Goal: Task Accomplishment & Management: Complete application form

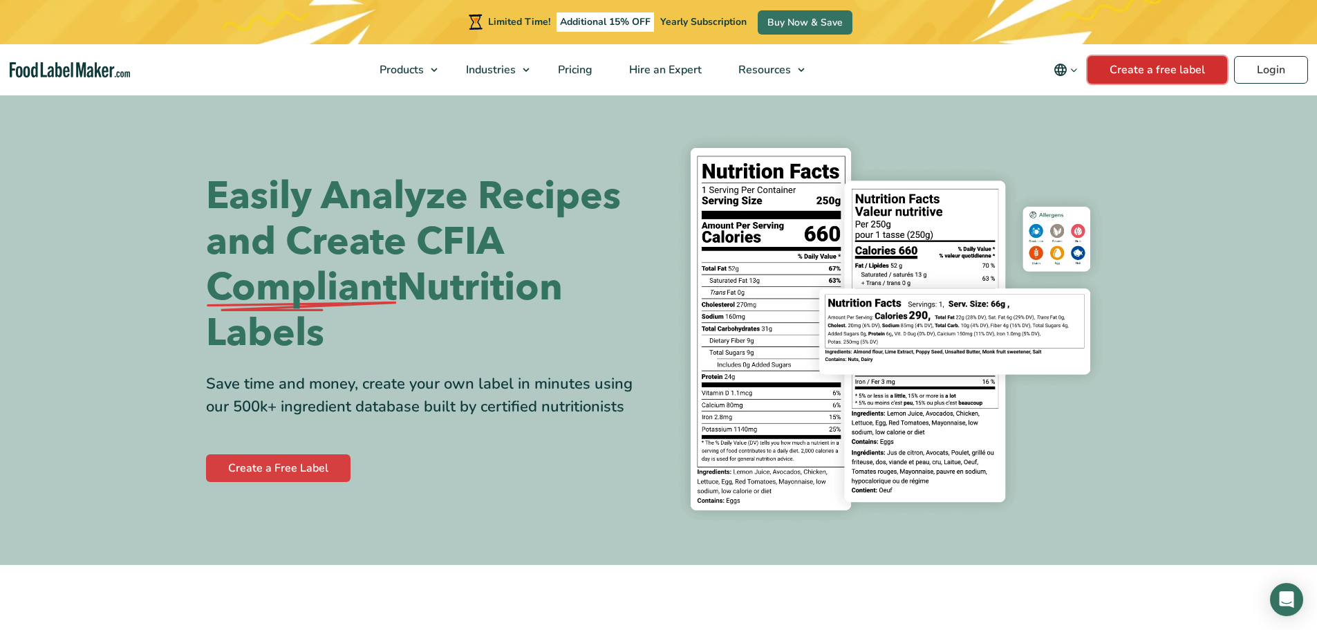
click at [1137, 70] on link "Create a free label" at bounding box center [1157, 70] width 140 height 28
click at [1079, 73] on icon "Change language" at bounding box center [1073, 70] width 10 height 10
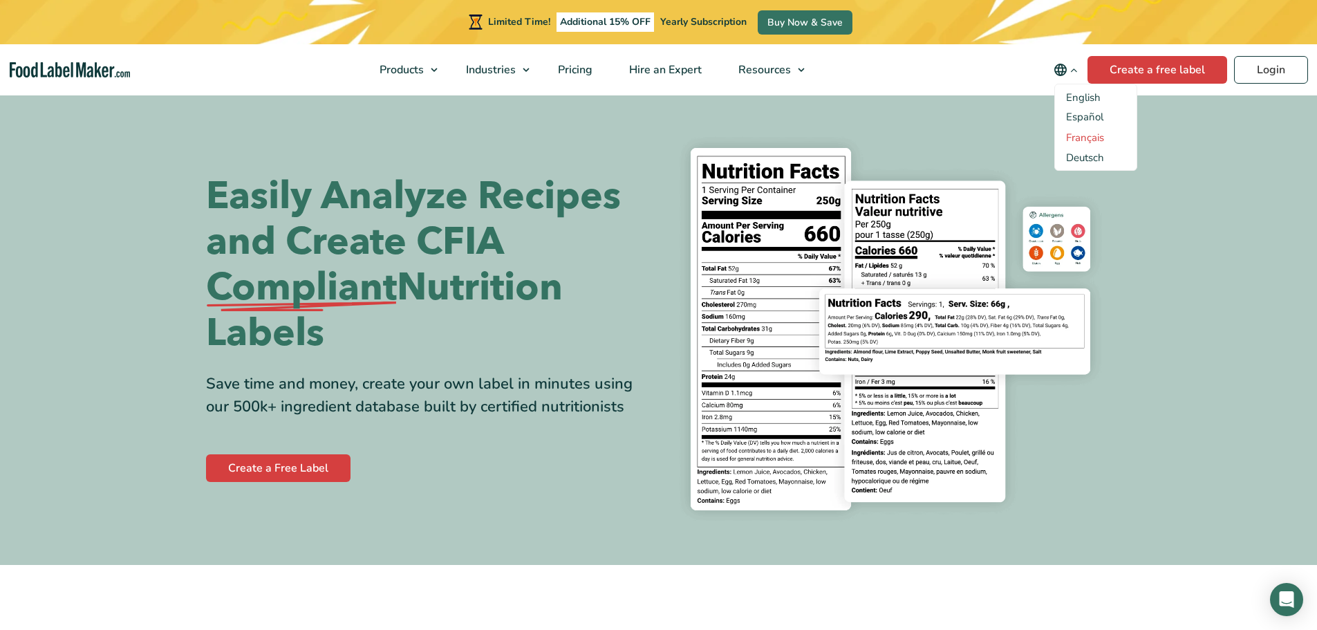
click at [1093, 134] on link "Français" at bounding box center [1085, 138] width 38 height 14
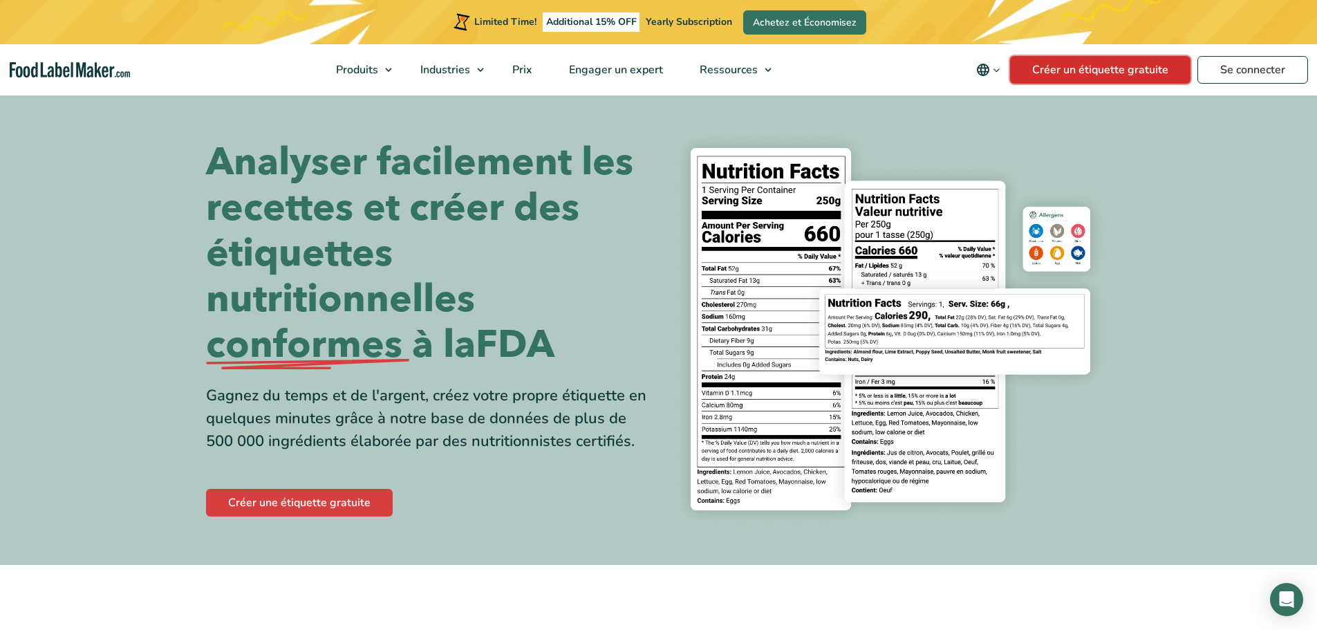
click at [1127, 75] on link "Créer un étiquette gratuite" at bounding box center [1100, 70] width 180 height 28
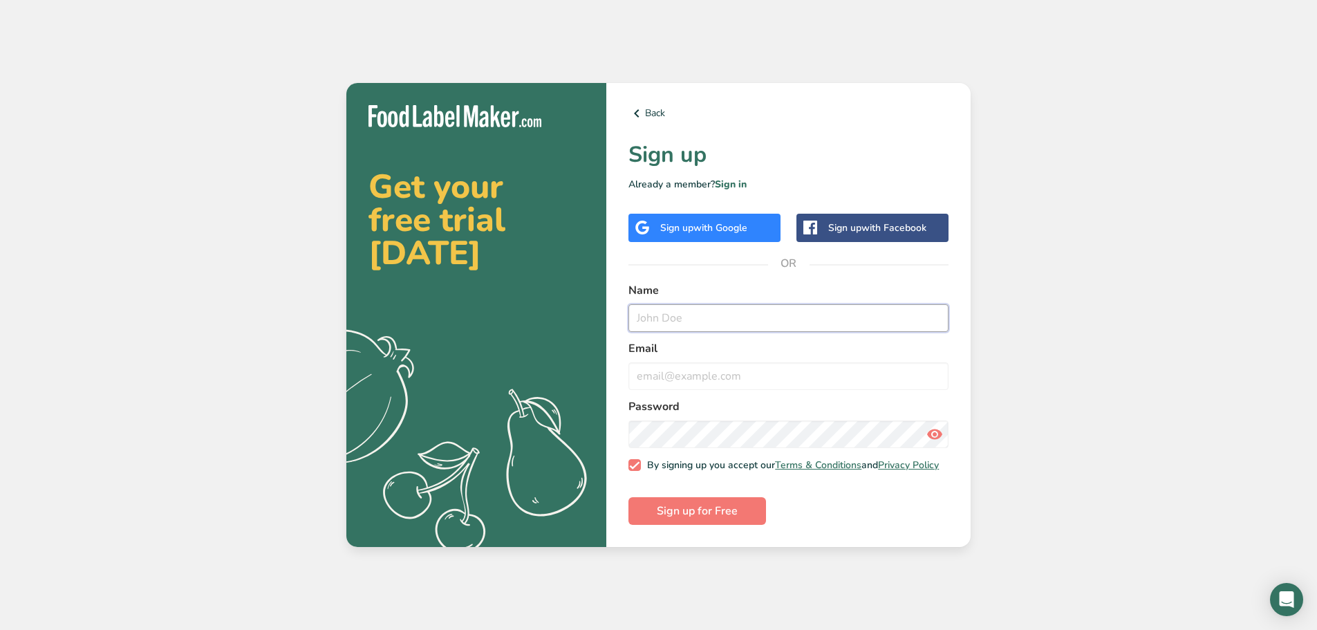
click at [781, 305] on input "text" at bounding box center [788, 318] width 320 height 28
type input "Ali"
type input "alial.annan@hotmail.com"
click at [628, 497] on button "Sign up for Free" at bounding box center [697, 511] width 138 height 28
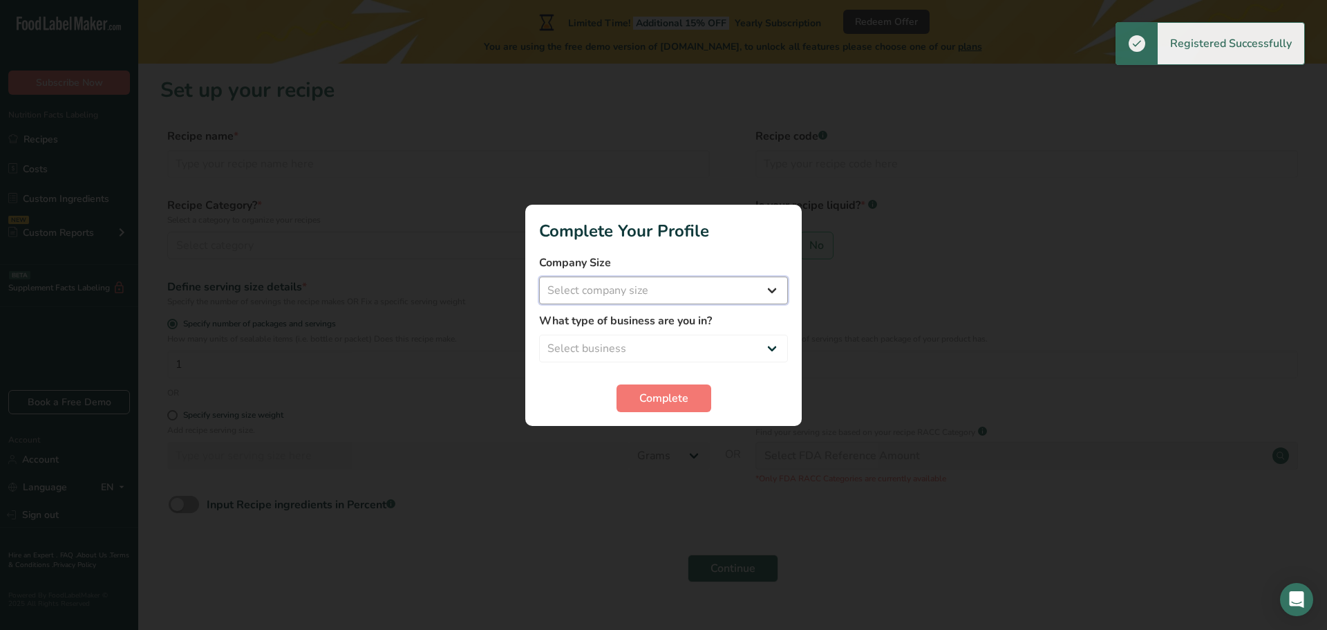
click at [725, 298] on select "Select company size Fewer than 10 Employees 10 to 50 Employees 51 to 500 Employ…" at bounding box center [663, 290] width 249 height 28
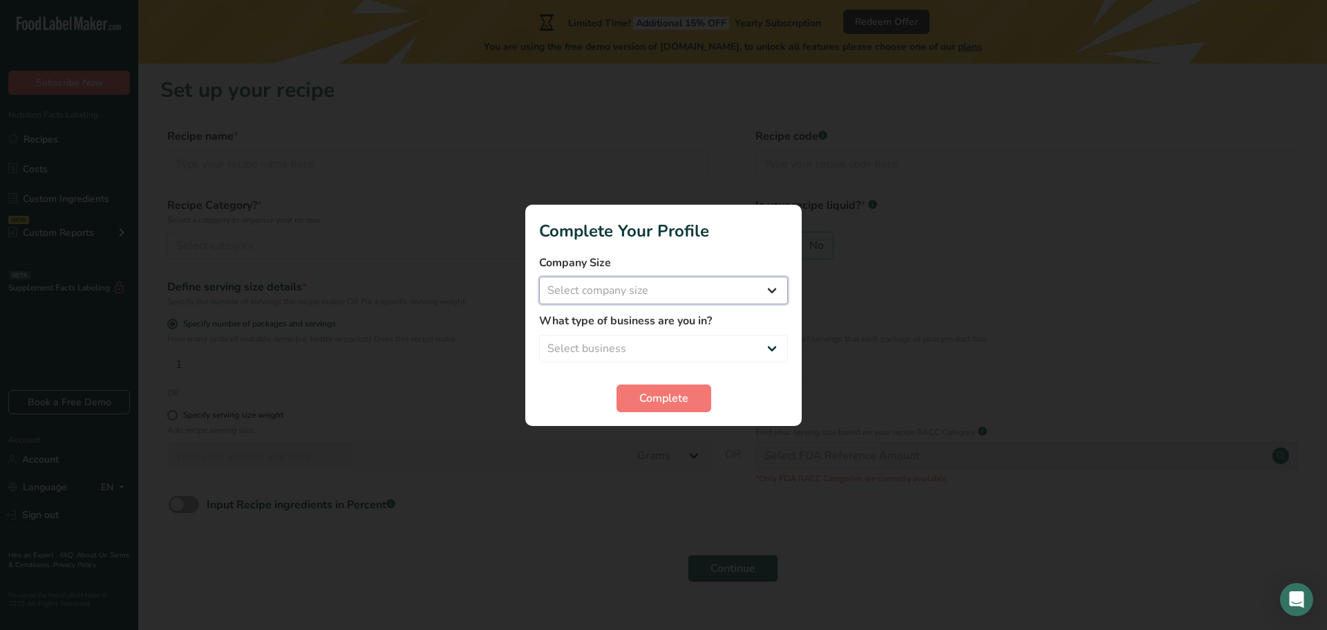
select select "1"
click at [539, 276] on select "Select company size Fewer than 10 Employees 10 to 50 Employees 51 to 500 Employ…" at bounding box center [663, 290] width 249 height 28
click at [681, 347] on select "Select business Packaged Food Manufacturer Restaurant & Cafe Bakery Meal Plans …" at bounding box center [663, 348] width 249 height 28
select select "1"
click at [539, 334] on select "Select business Packaged Food Manufacturer Restaurant & Cafe Bakery Meal Plans …" at bounding box center [663, 348] width 249 height 28
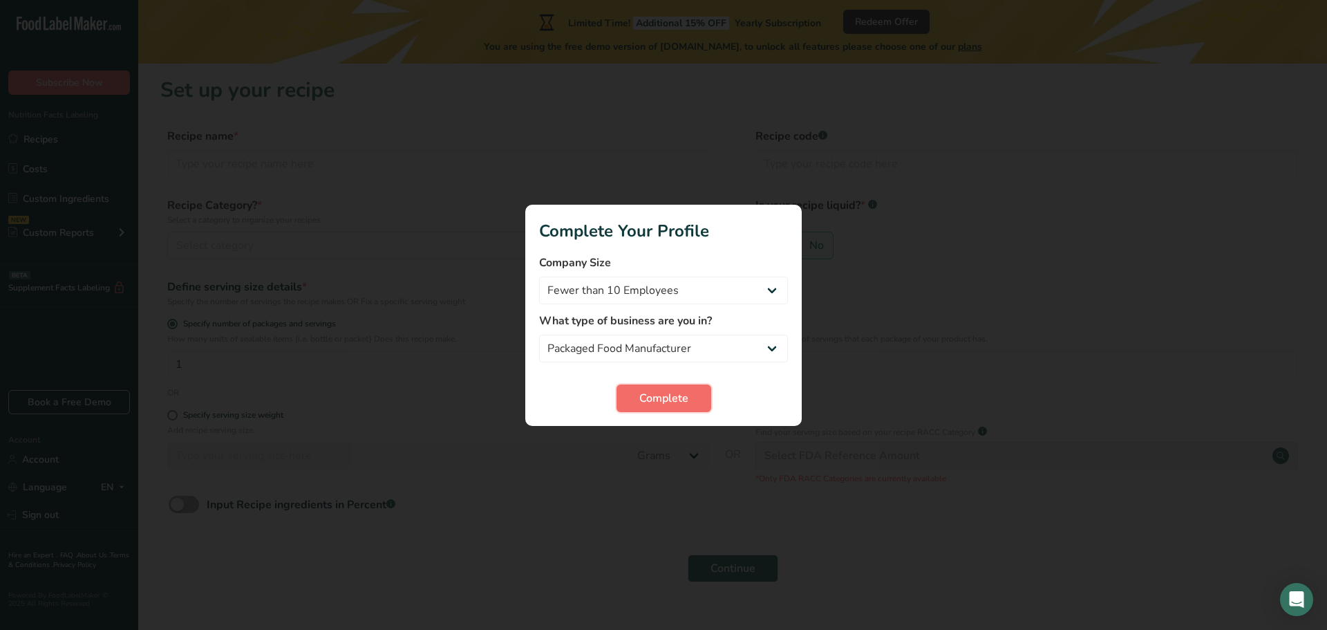
click at [683, 386] on button "Complete" at bounding box center [663, 398] width 95 height 28
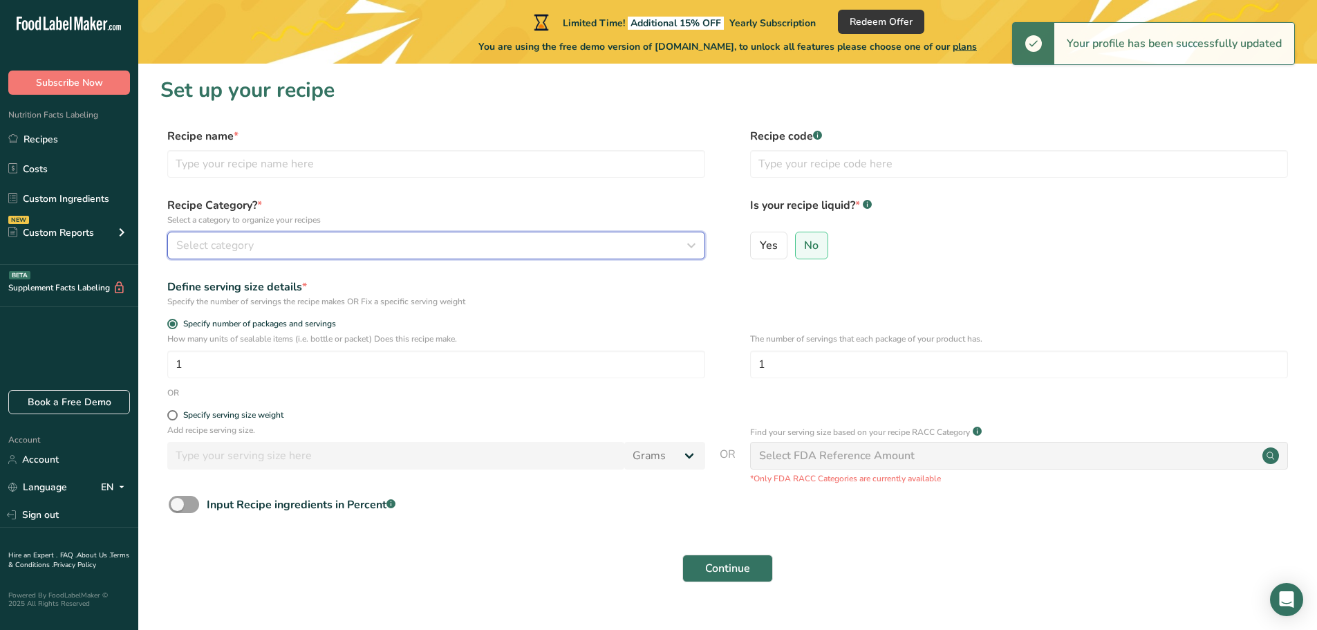
click at [343, 247] on div "Select category" at bounding box center [431, 245] width 511 height 17
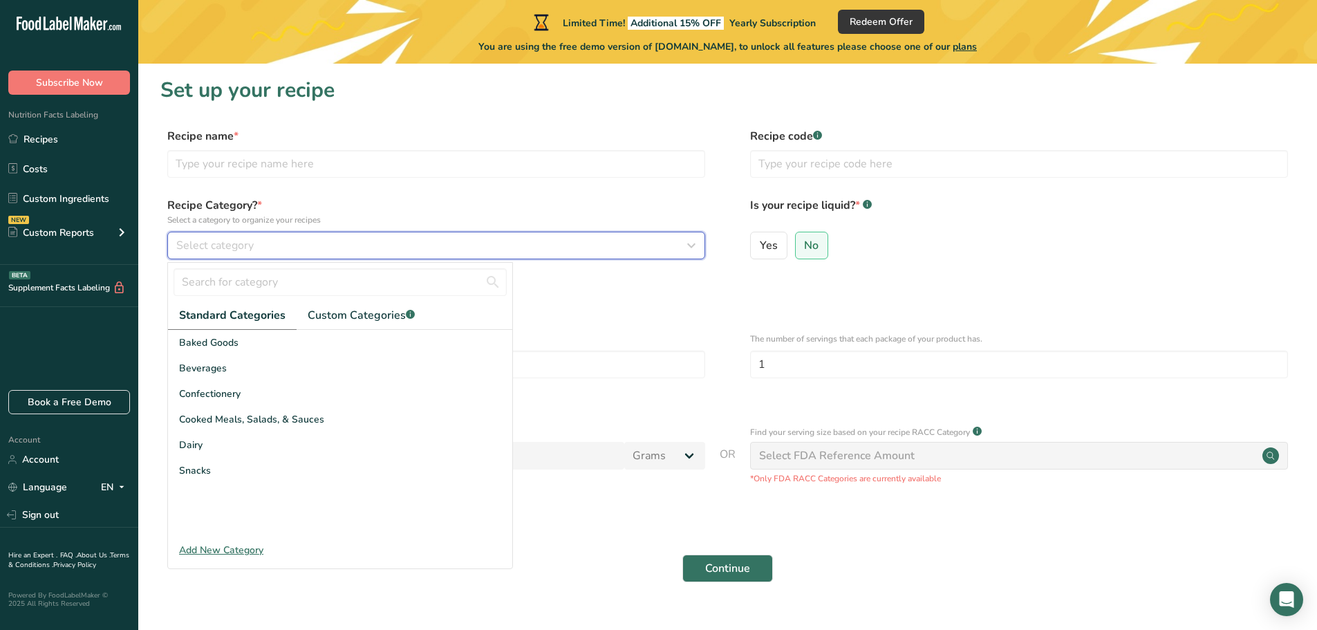
click at [343, 247] on div "Select category" at bounding box center [431, 245] width 511 height 17
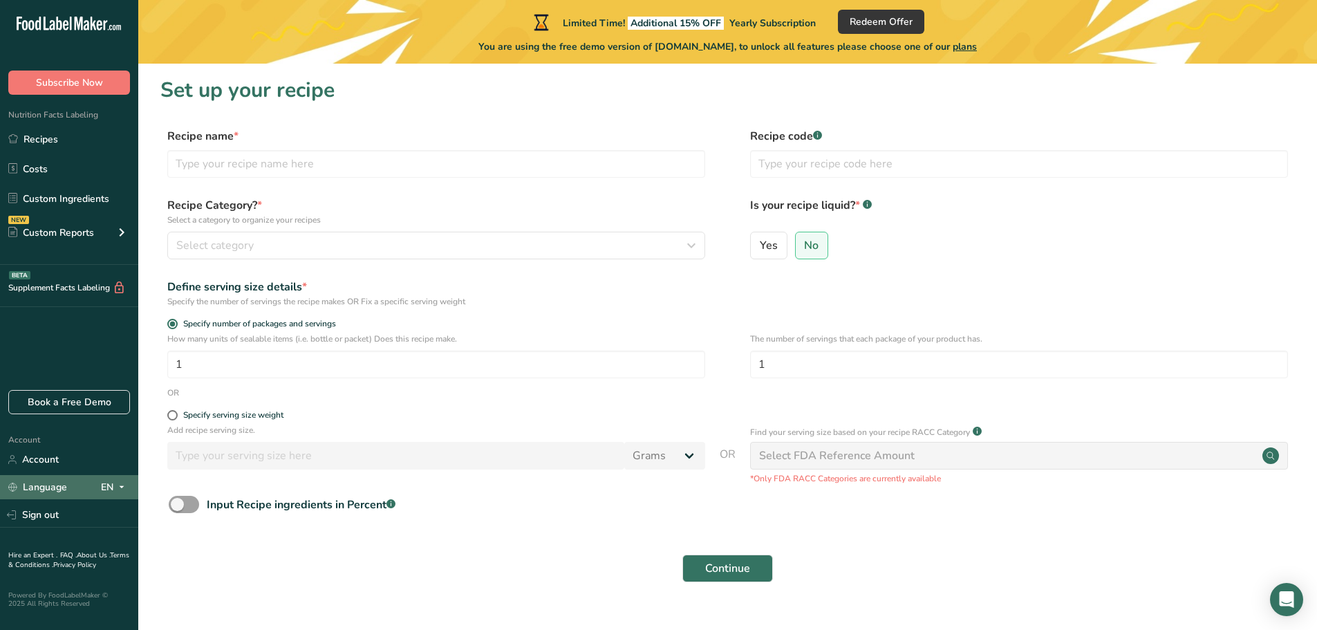
click at [115, 483] on span at bounding box center [121, 487] width 17 height 17
click at [116, 484] on icon at bounding box center [121, 486] width 11 height 17
click at [301, 164] on input "text" at bounding box center [436, 164] width 538 height 28
click at [64, 144] on link "Recipes" at bounding box center [69, 139] width 138 height 26
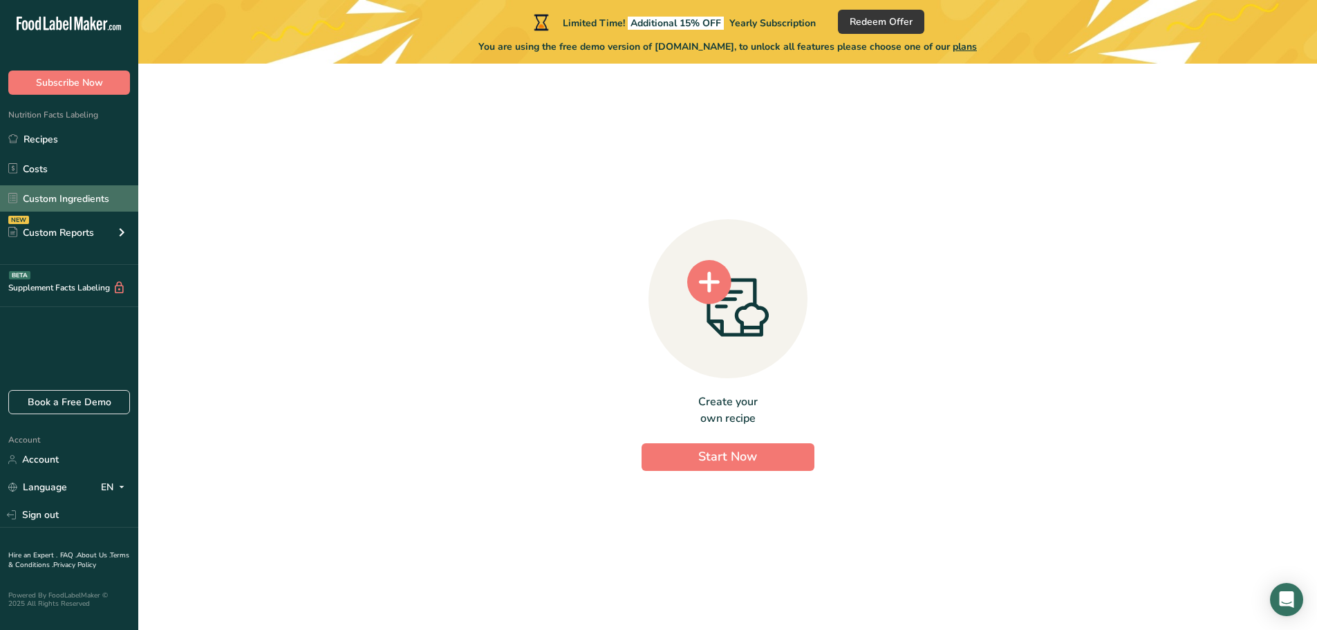
click at [66, 198] on link "Custom Ingredients" at bounding box center [69, 198] width 138 height 26
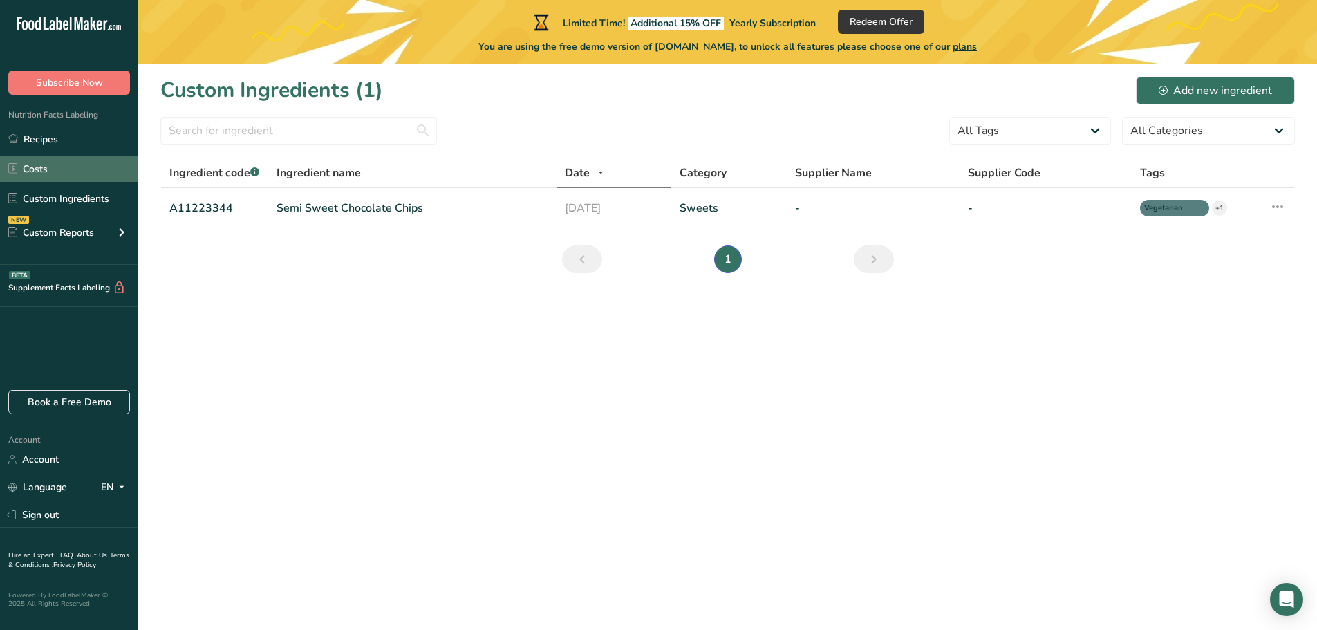
click at [71, 167] on link "Costs" at bounding box center [69, 169] width 138 height 26
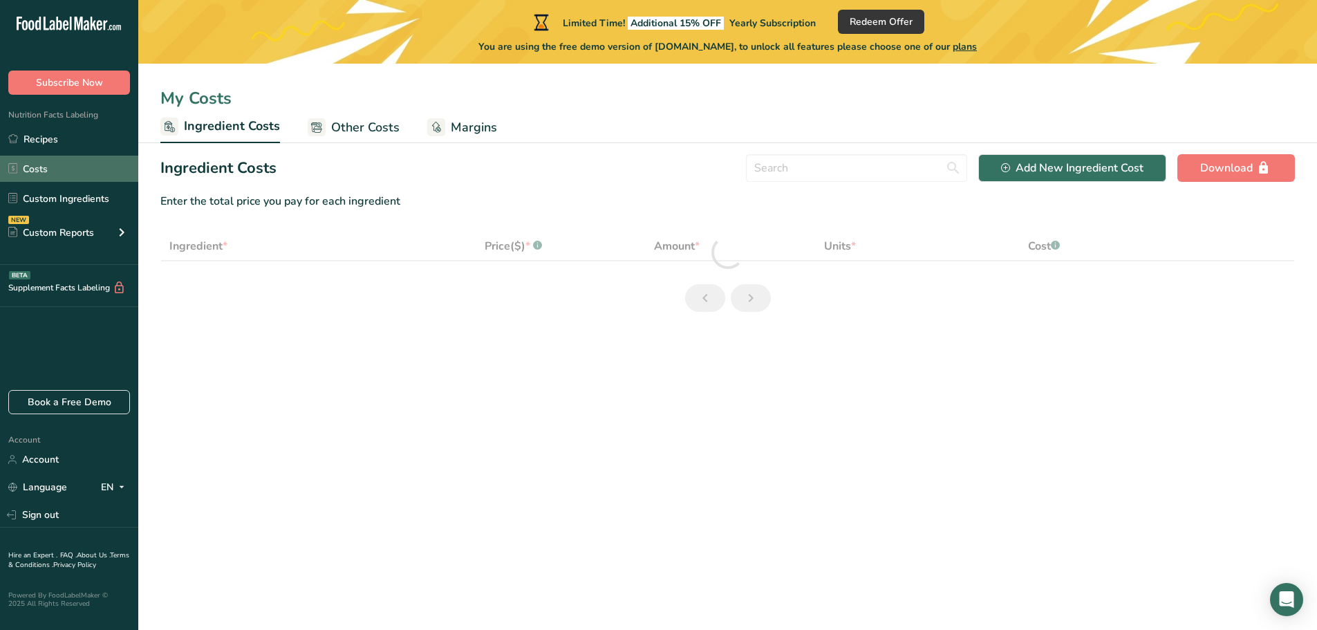
select select "1"
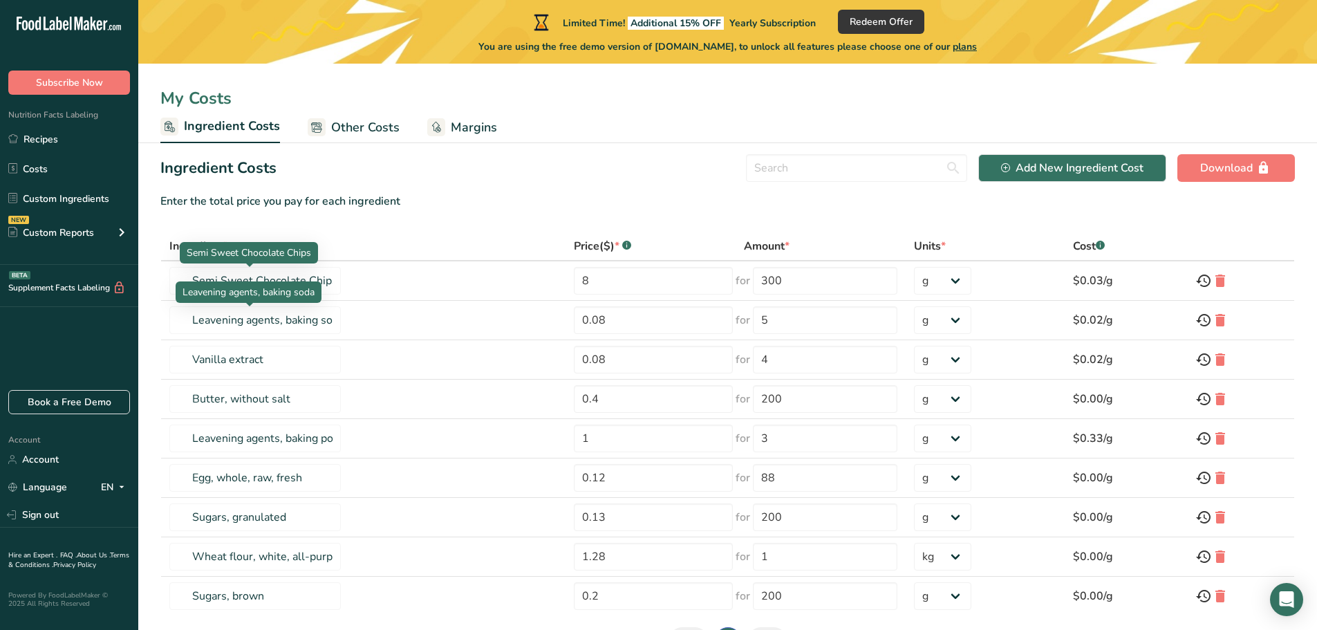
click at [294, 282] on div "Leavening agents, baking soda" at bounding box center [249, 291] width 146 height 21
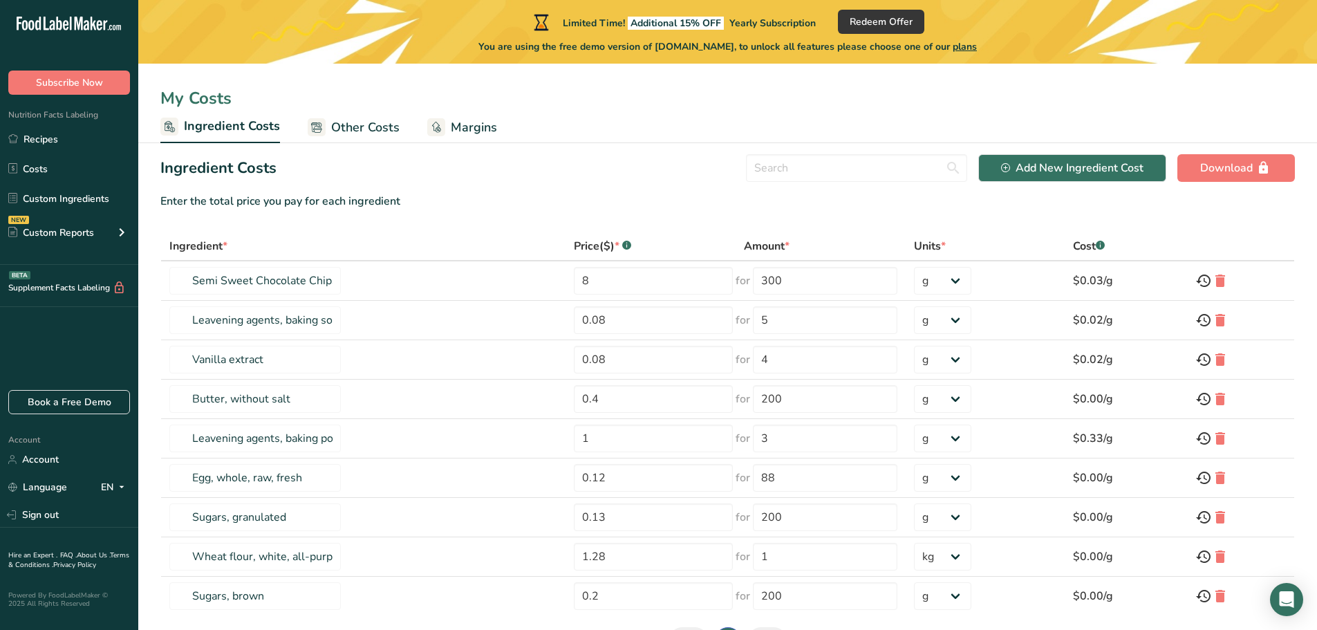
click at [372, 243] on div "Ingredient *" at bounding box center [363, 246] width 388 height 17
click at [364, 129] on span "Other Costs" at bounding box center [365, 127] width 68 height 19
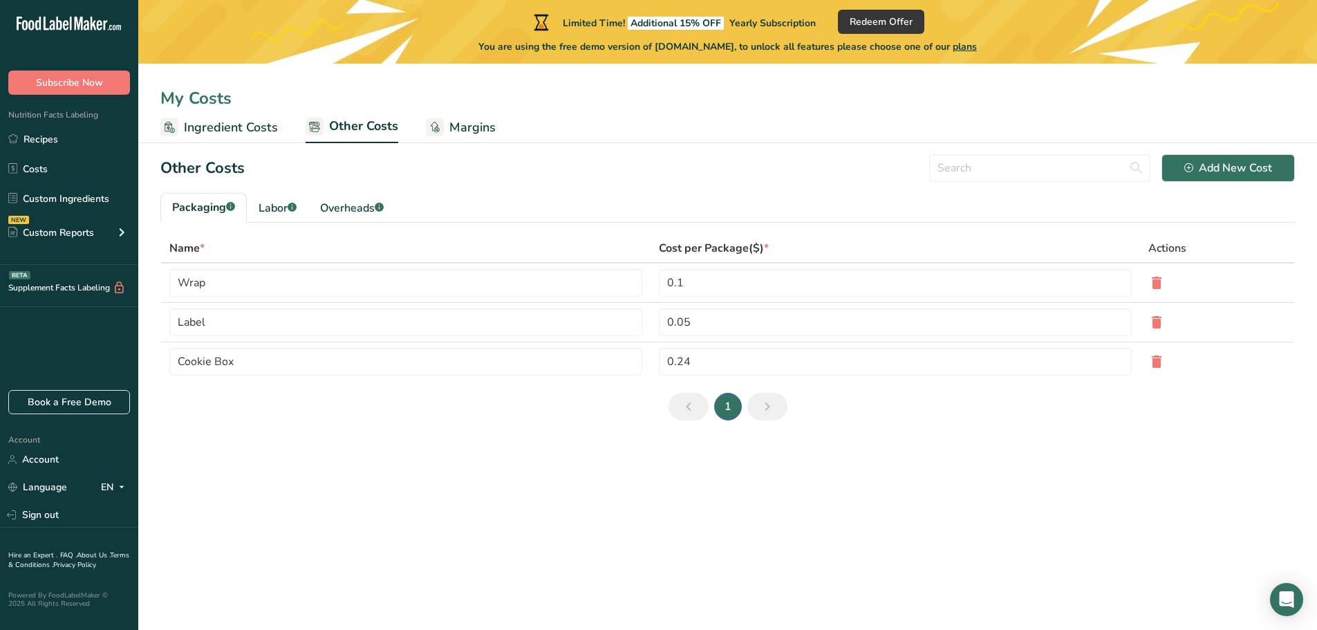
click at [247, 121] on span "Ingredient Costs" at bounding box center [231, 127] width 94 height 19
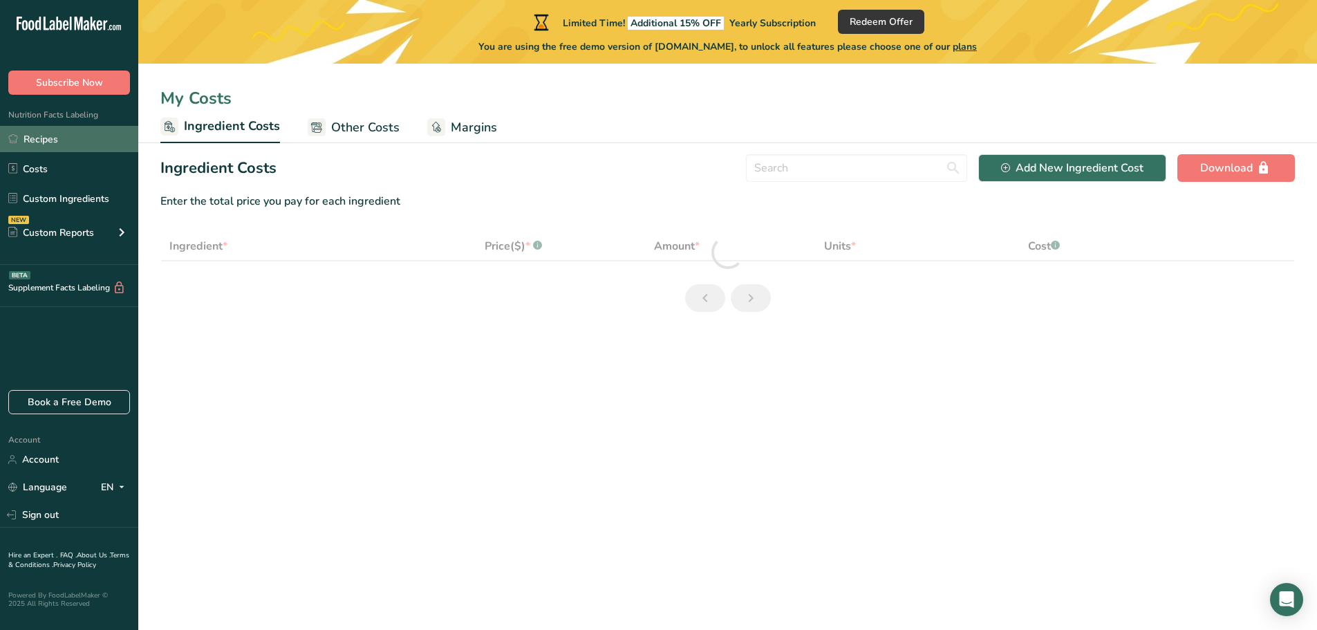
select select "1"
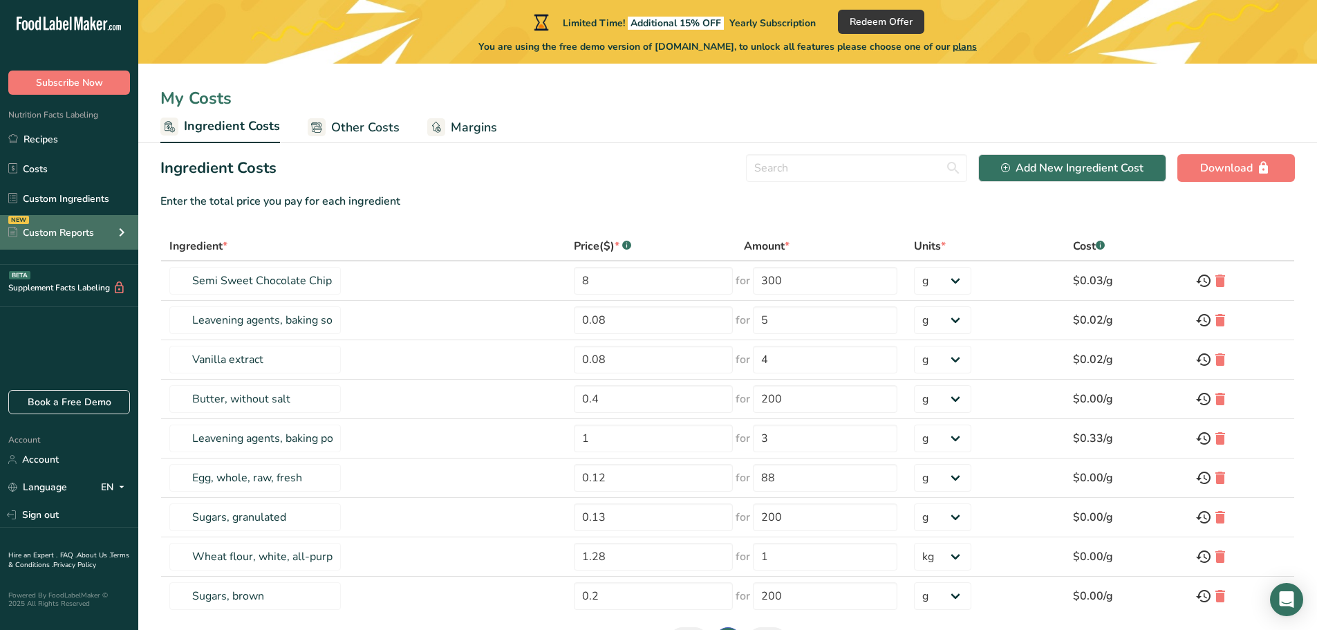
click at [84, 238] on div "Custom Reports" at bounding box center [51, 232] width 86 height 15
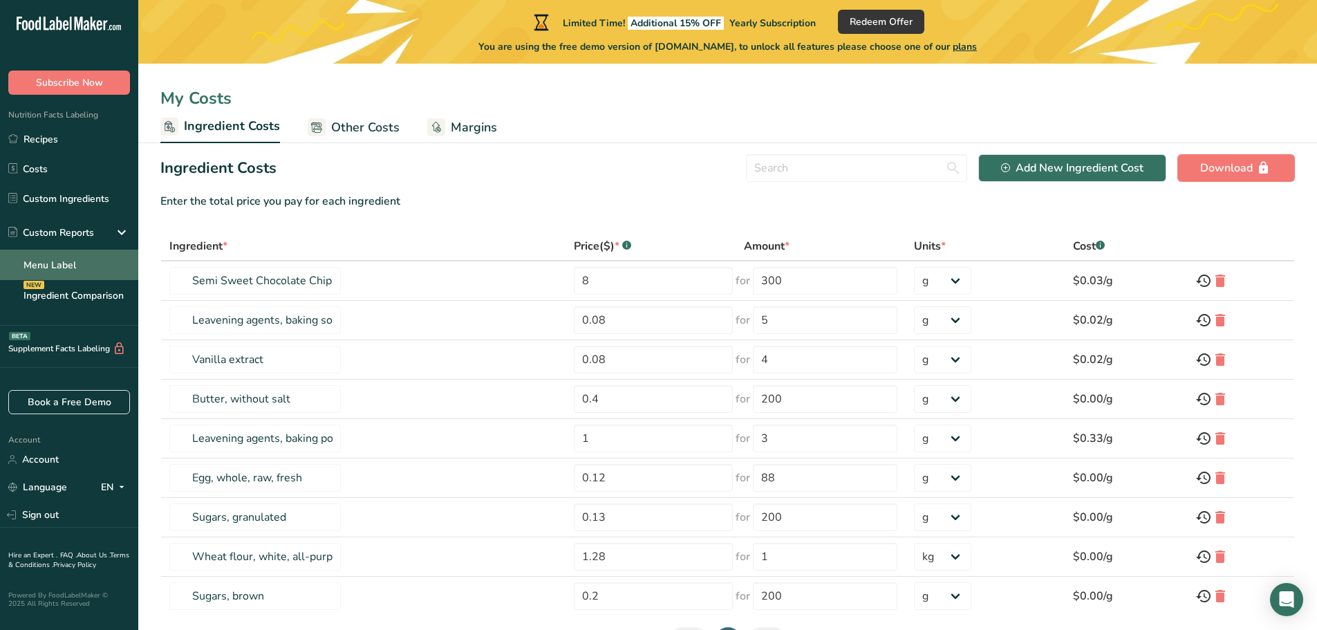
click at [86, 261] on link "Menu Label" at bounding box center [69, 264] width 138 height 30
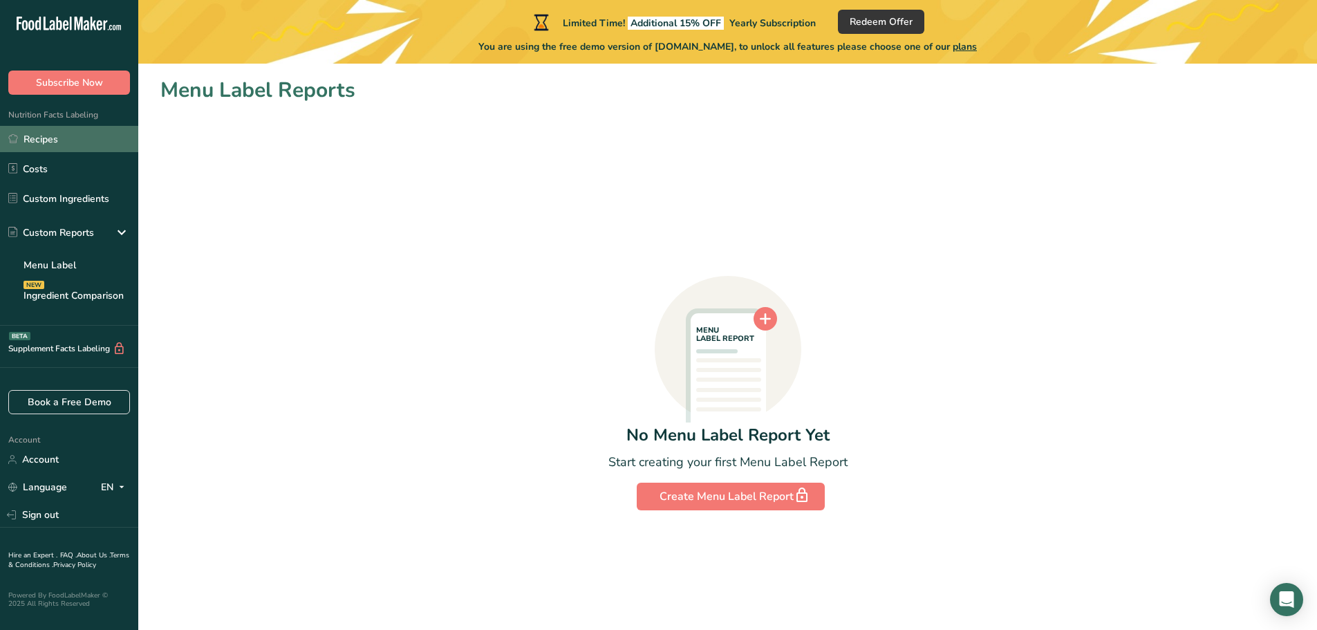
click at [69, 144] on link "Recipes" at bounding box center [69, 139] width 138 height 26
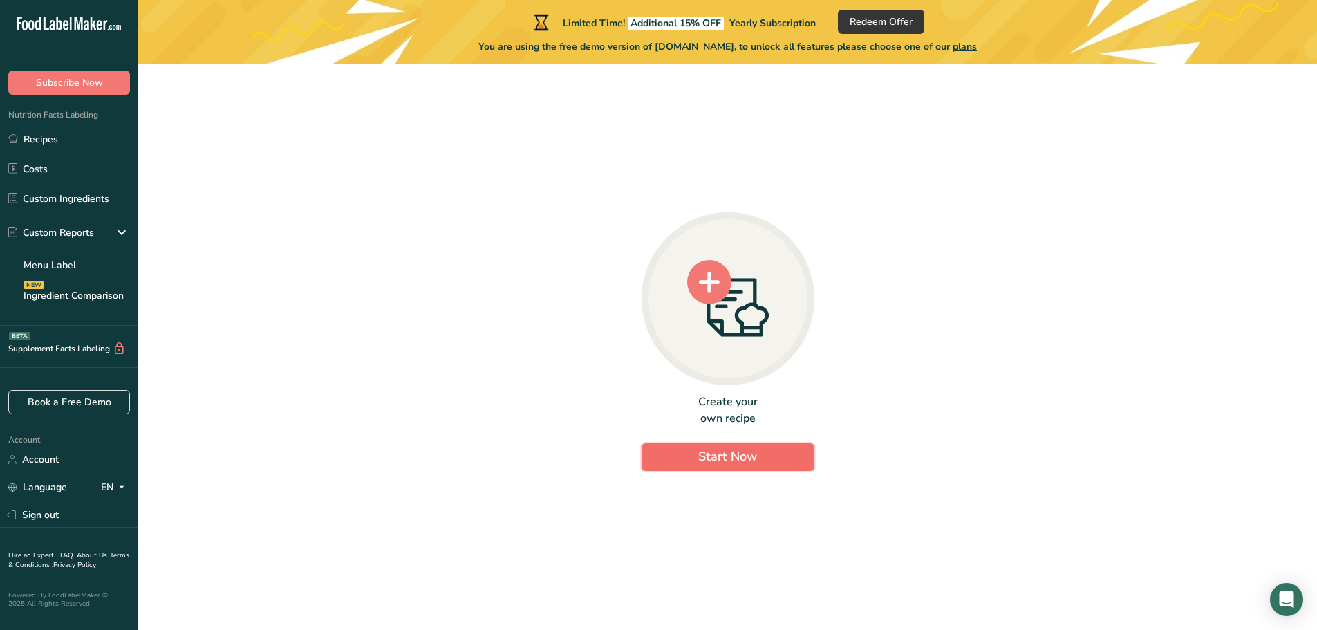
click at [697, 455] on button "Start Now" at bounding box center [727, 457] width 173 height 28
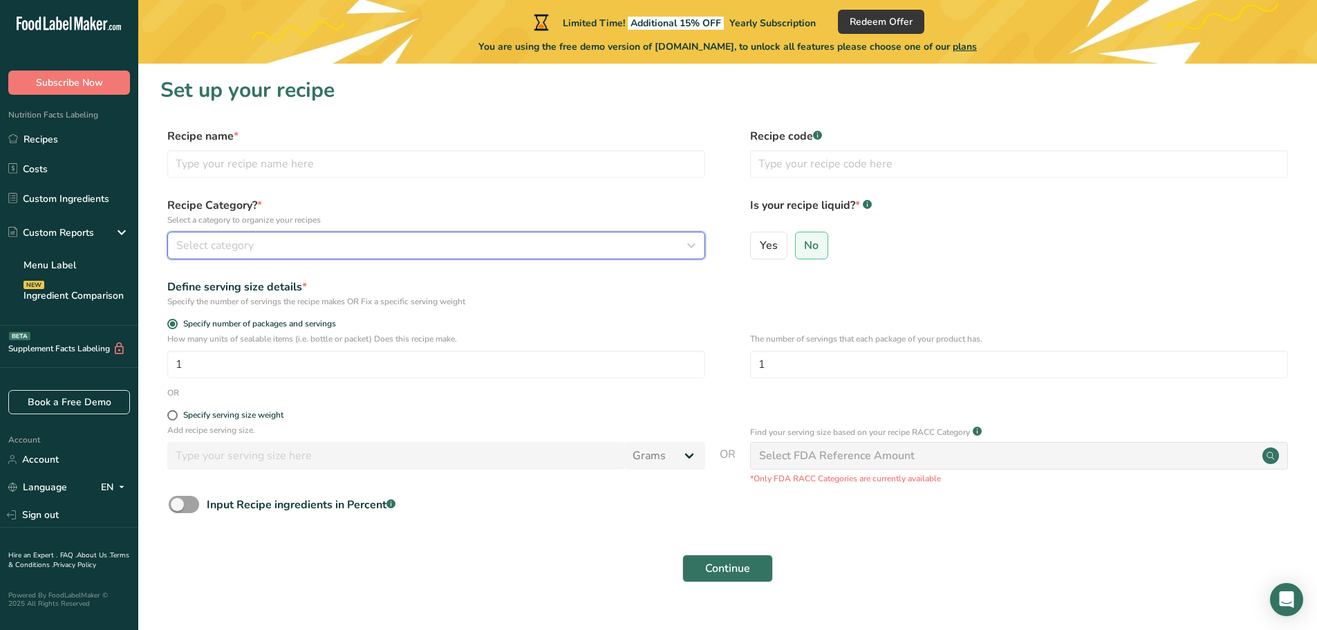
click at [296, 241] on div "Select category" at bounding box center [431, 245] width 511 height 17
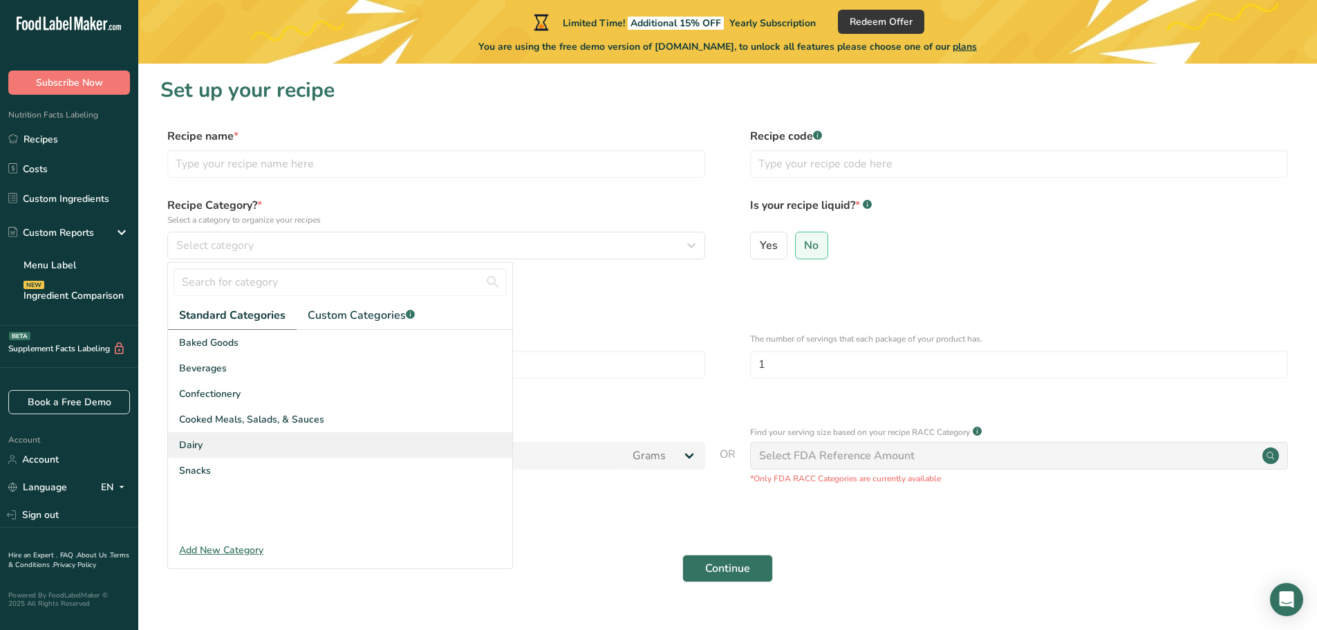
click at [253, 446] on div "Dairy" at bounding box center [340, 445] width 344 height 26
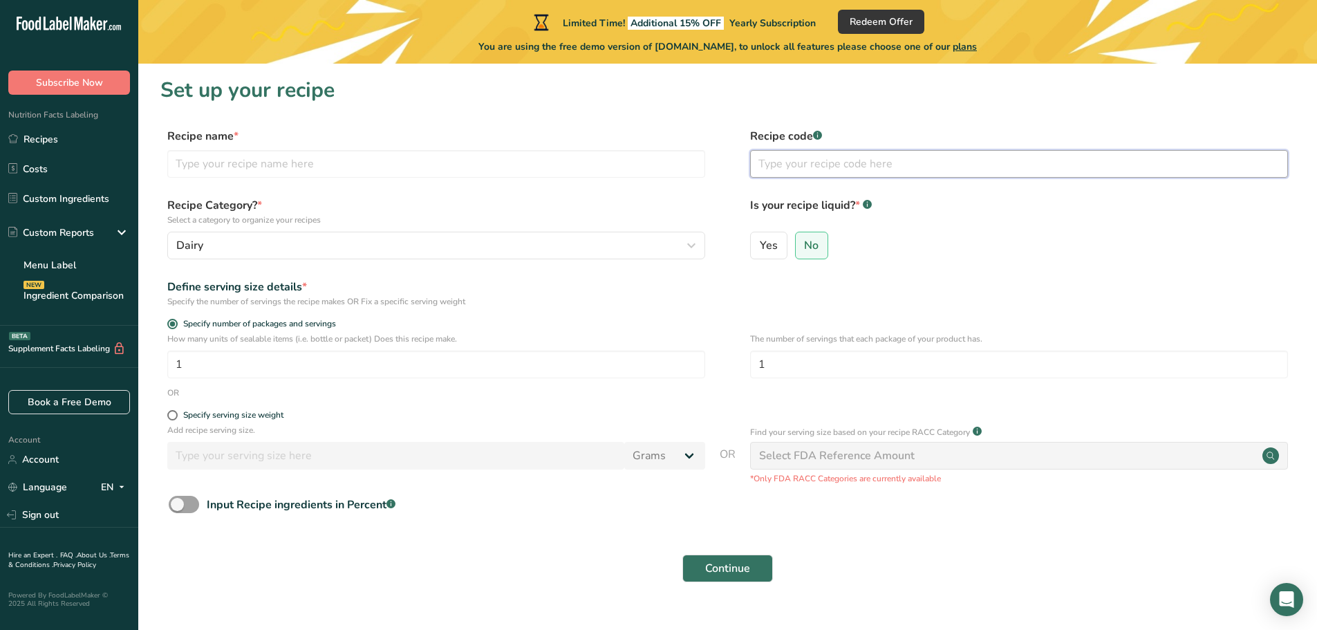
click at [831, 162] on input "text" at bounding box center [1019, 164] width 538 height 28
click at [243, 167] on input "text" at bounding box center [436, 164] width 538 height 28
click at [182, 165] on input "pistache" at bounding box center [436, 164] width 538 height 28
type input "Pistache"
click at [739, 565] on span "Continue" at bounding box center [727, 568] width 45 height 17
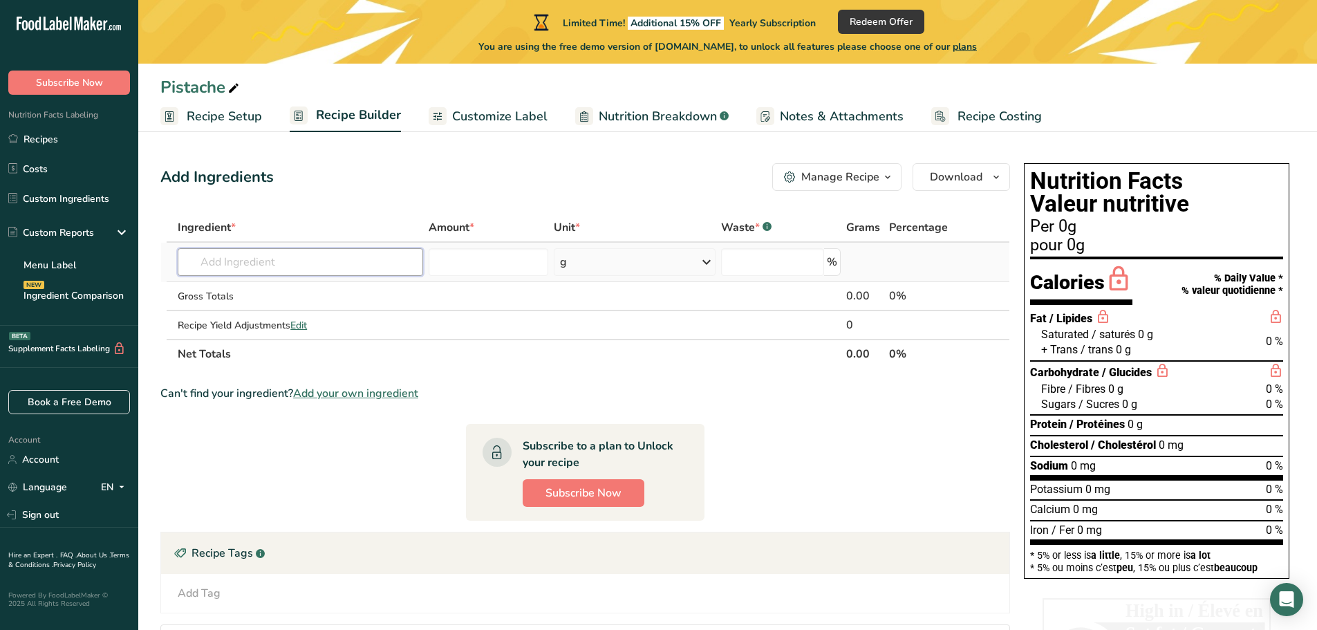
click at [380, 263] on input "text" at bounding box center [300, 262] width 245 height 28
click at [506, 262] on input "number" at bounding box center [488, 262] width 120 height 28
click at [464, 119] on span "Customize Label" at bounding box center [499, 116] width 95 height 19
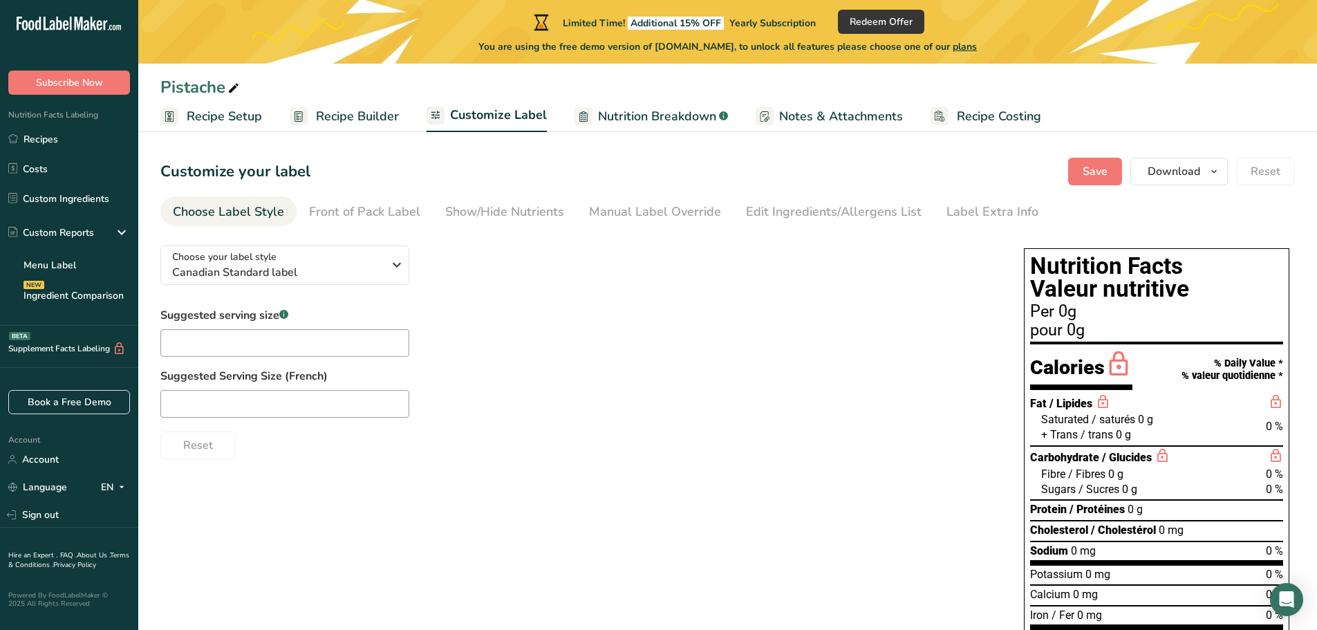
click at [630, 125] on span "Nutrition Breakdown" at bounding box center [657, 116] width 118 height 19
click at [812, 119] on span "Notes & Attachments" at bounding box center [841, 116] width 124 height 19
click at [1006, 109] on span "Recipe Costing" at bounding box center [999, 116] width 84 height 19
click at [373, 116] on span "Recipe Builder" at bounding box center [357, 116] width 83 height 19
click at [229, 115] on span "Recipe Setup" at bounding box center [224, 116] width 75 height 19
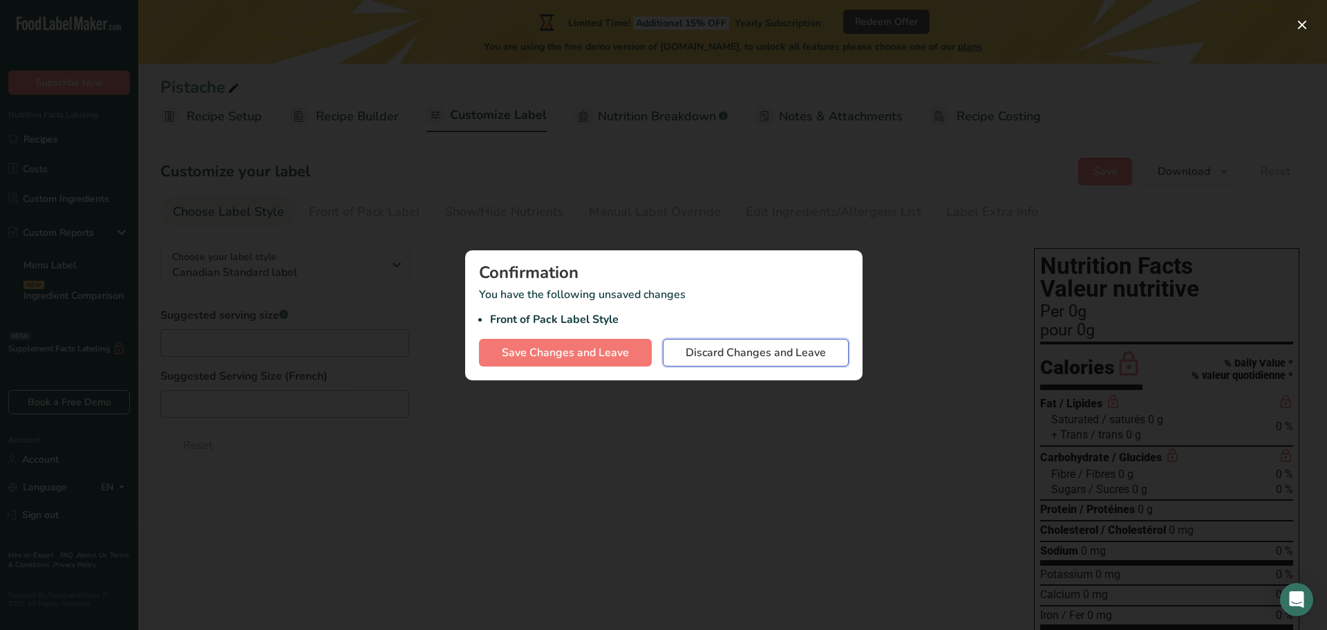
click at [704, 358] on span "Discard Changes and Leave" at bounding box center [756, 352] width 140 height 17
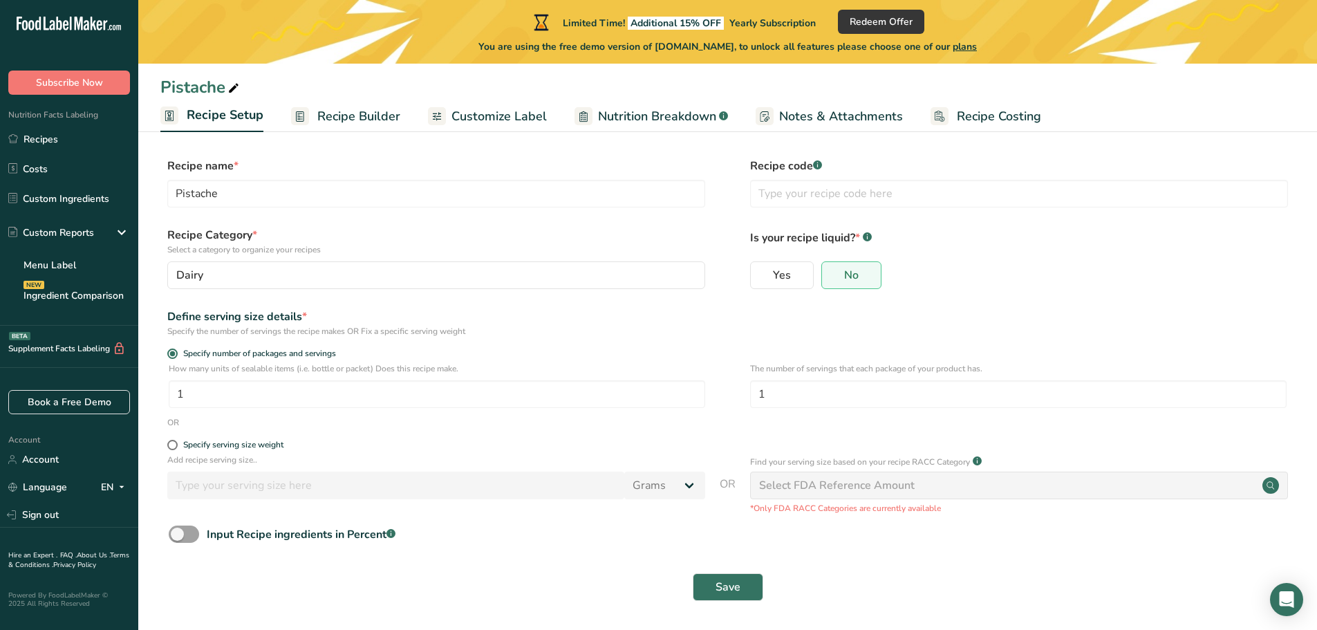
scroll to position [7, 0]
click at [733, 586] on span "Save" at bounding box center [727, 585] width 25 height 17
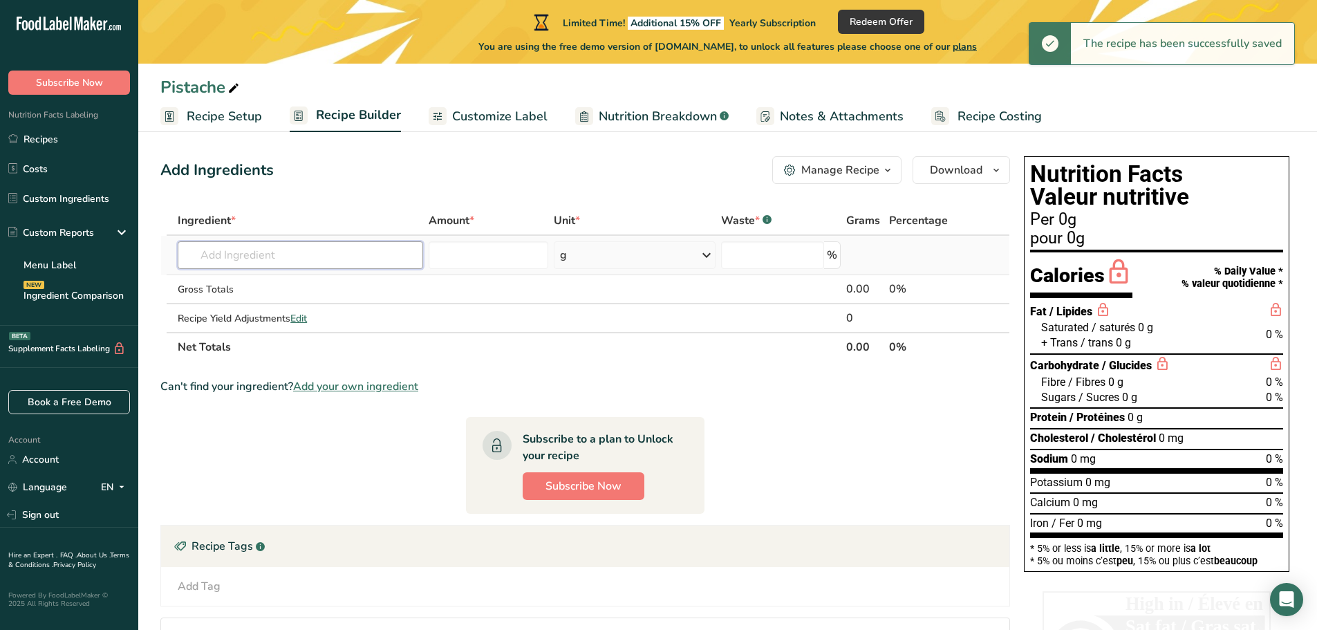
click at [332, 252] on input "text" at bounding box center [300, 255] width 245 height 28
type input "t"
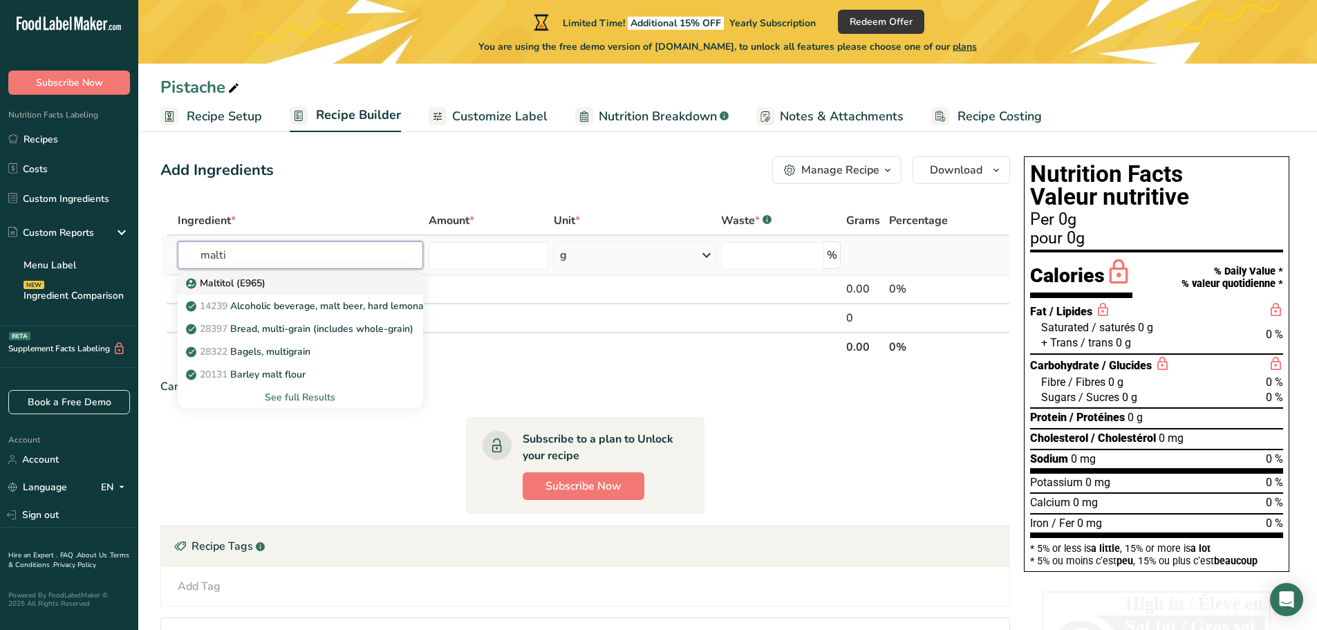
type input "malti"
click at [252, 276] on p "Maltitol (E965)" at bounding box center [227, 283] width 77 height 15
type input "Maltitol (E965)"
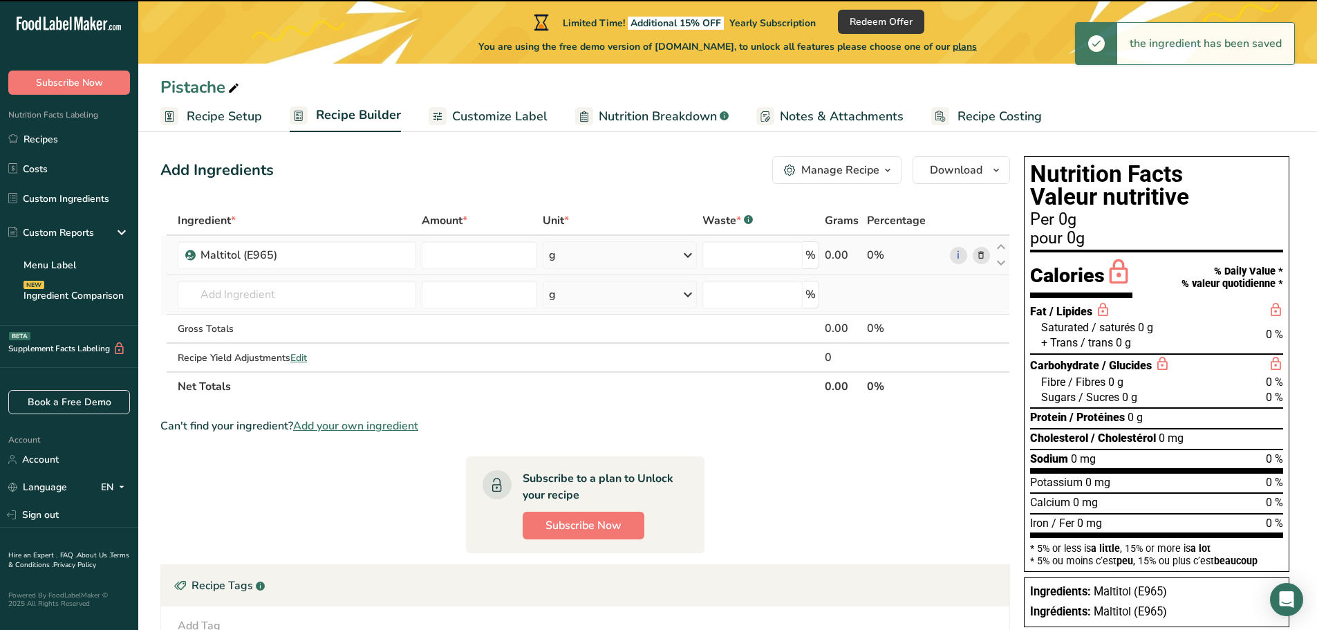
type input "0"
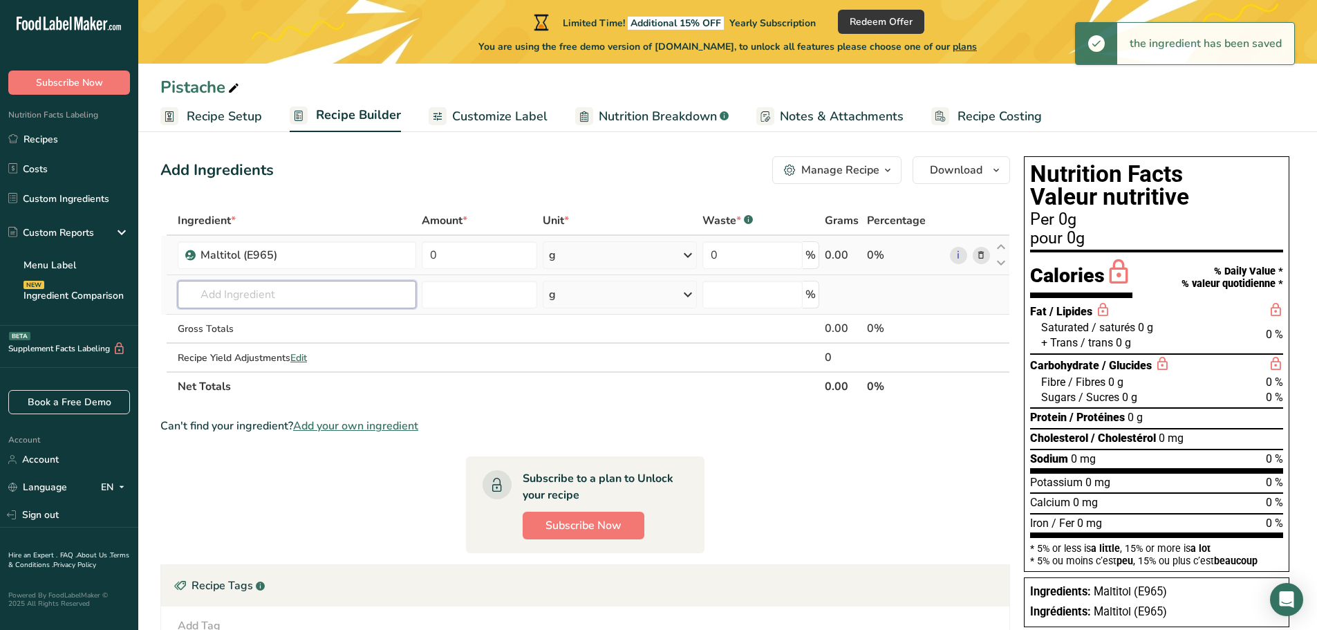
click at [314, 294] on input "text" at bounding box center [297, 295] width 238 height 28
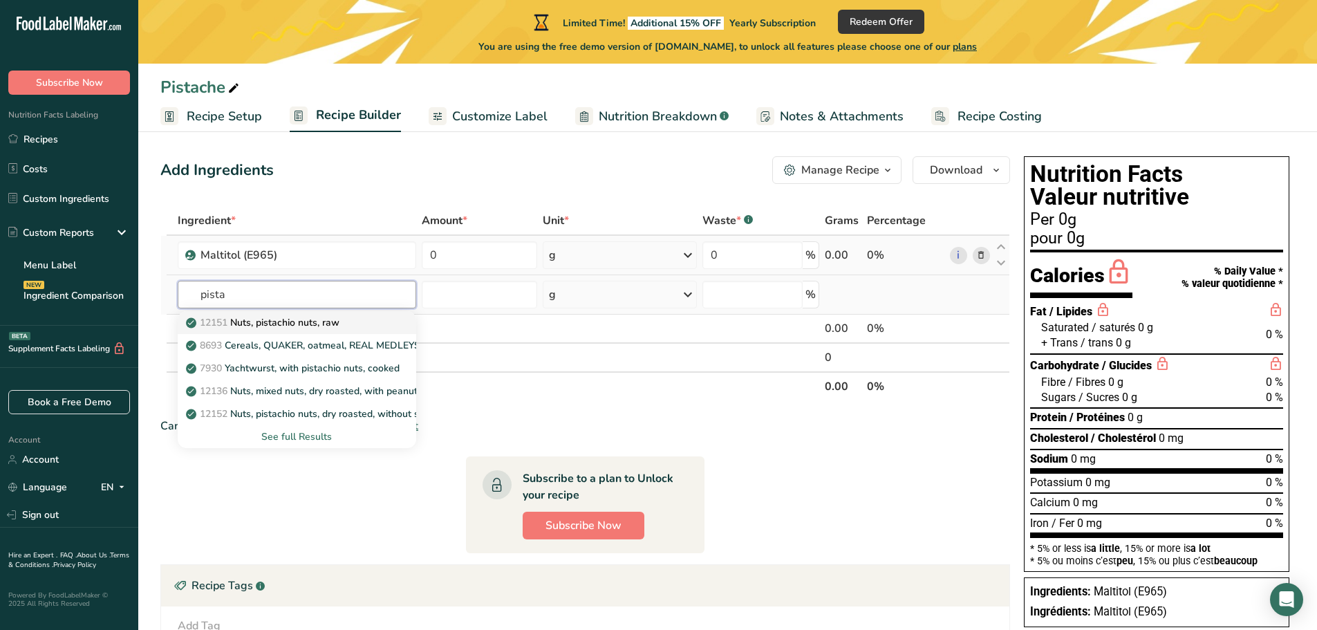
type input "pista"
click at [319, 321] on p "12151 Nuts, pistachio nuts, raw" at bounding box center [264, 322] width 151 height 15
type input "Nuts, pistachio nuts, raw"
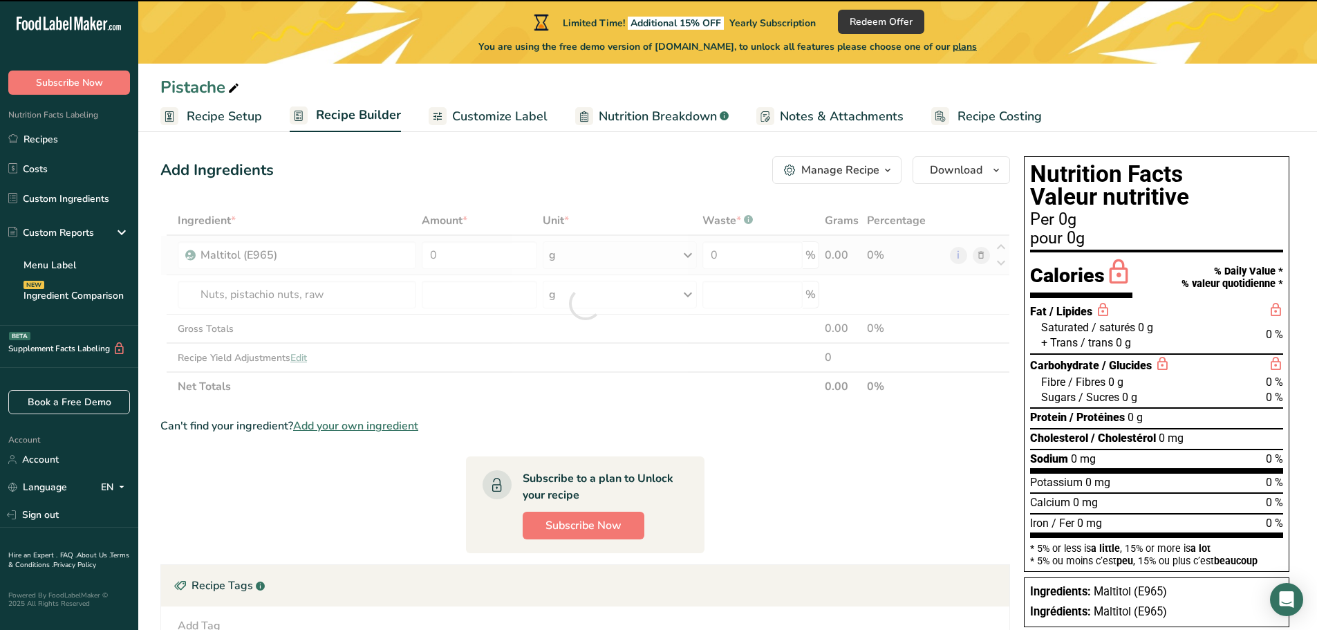
type input "0"
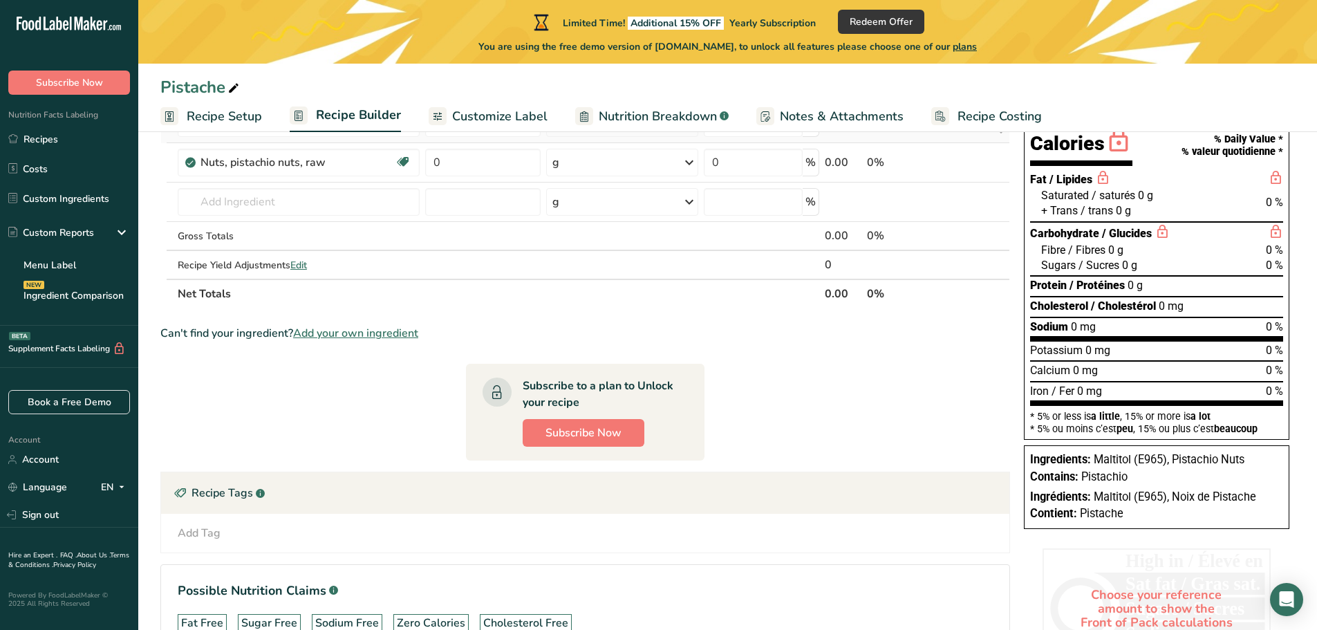
scroll to position [145, 0]
